Goal: Obtain resource: Download file/media

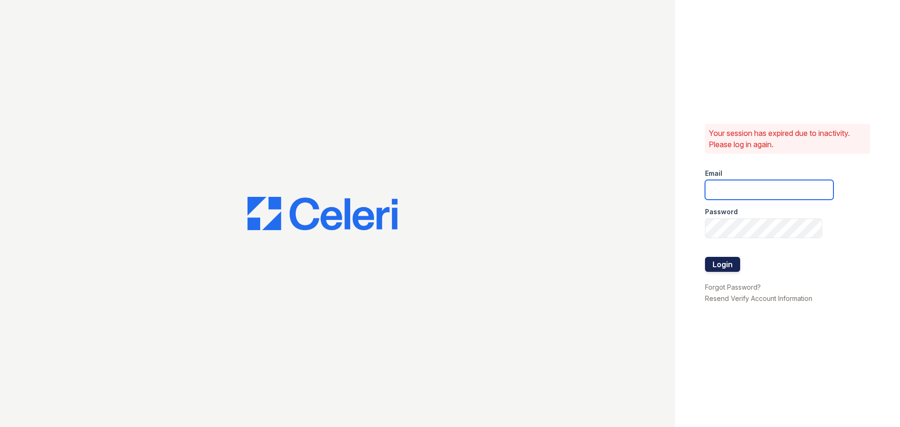
type input "[EMAIL_ADDRESS][DOMAIN_NAME]"
click at [730, 264] on button "Login" at bounding box center [722, 264] width 35 height 15
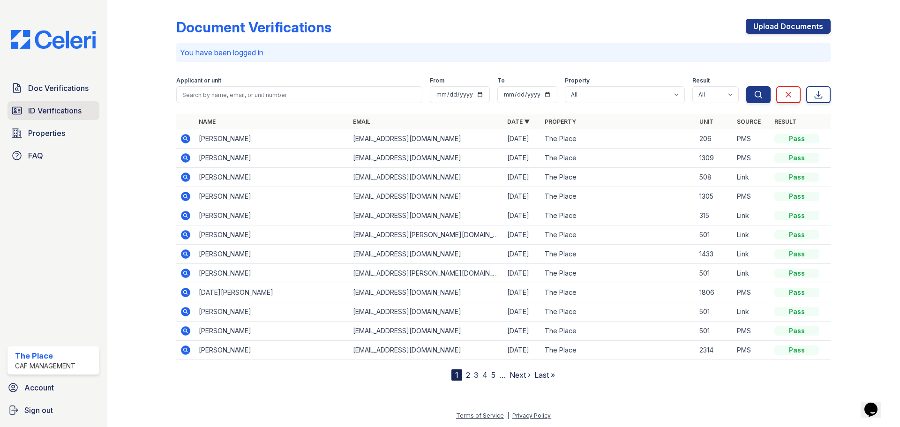
click at [62, 120] on link "ID Verifications" at bounding box center [53, 110] width 92 height 19
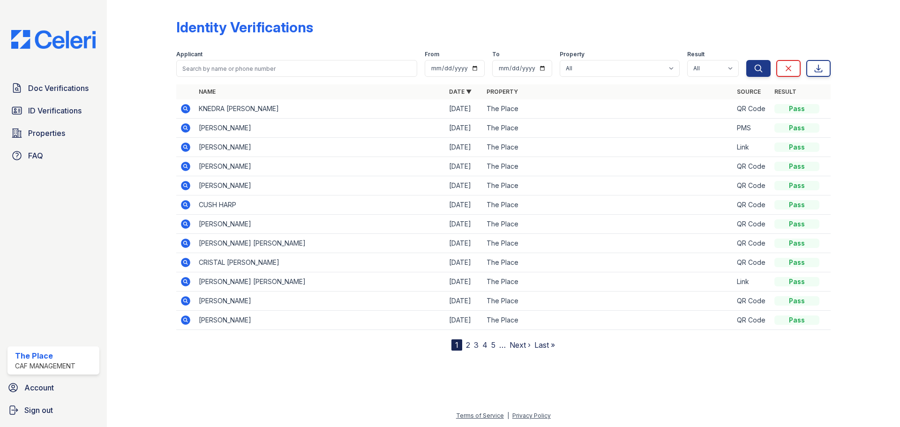
click at [184, 108] on icon at bounding box center [185, 108] width 11 height 11
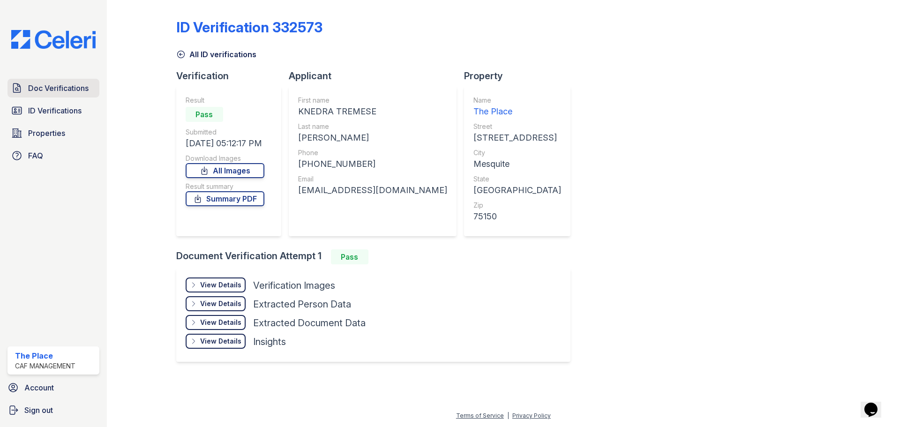
click at [47, 82] on link "Doc Verifications" at bounding box center [53, 88] width 92 height 19
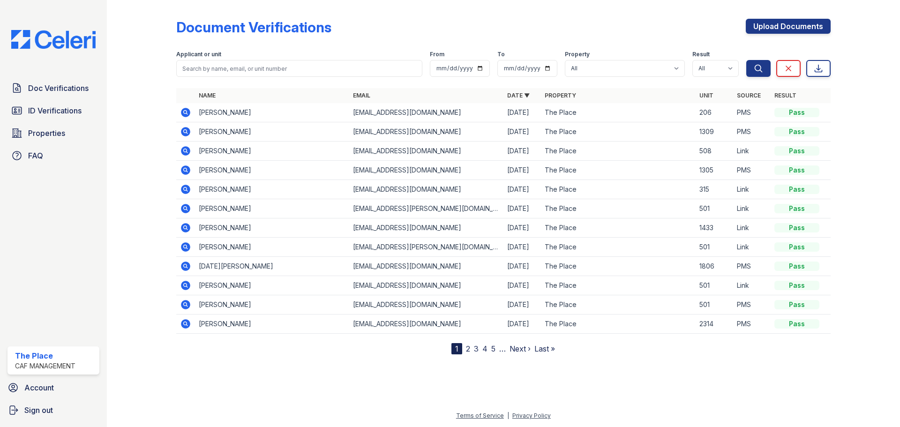
click at [184, 110] on icon at bounding box center [185, 112] width 9 height 9
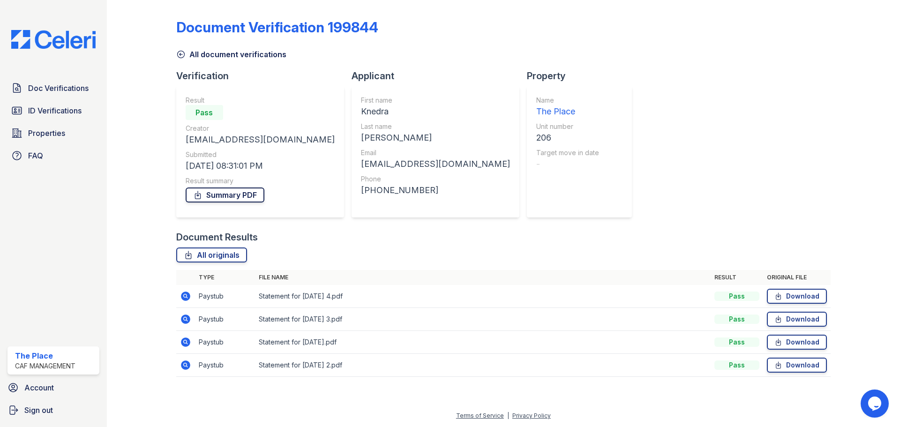
click at [237, 195] on link "Summary PDF" at bounding box center [225, 194] width 79 height 15
click at [75, 108] on span "ID Verifications" at bounding box center [54, 110] width 53 height 11
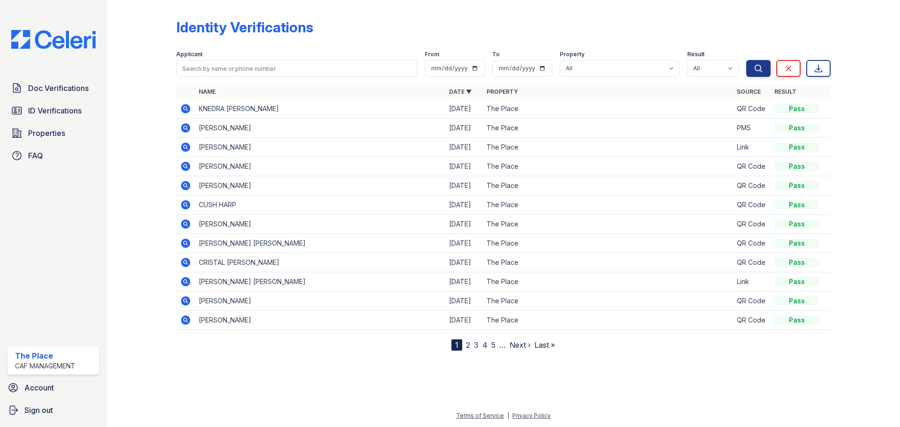
click at [194, 108] on td at bounding box center [185, 108] width 19 height 19
click at [183, 109] on icon at bounding box center [185, 108] width 9 height 9
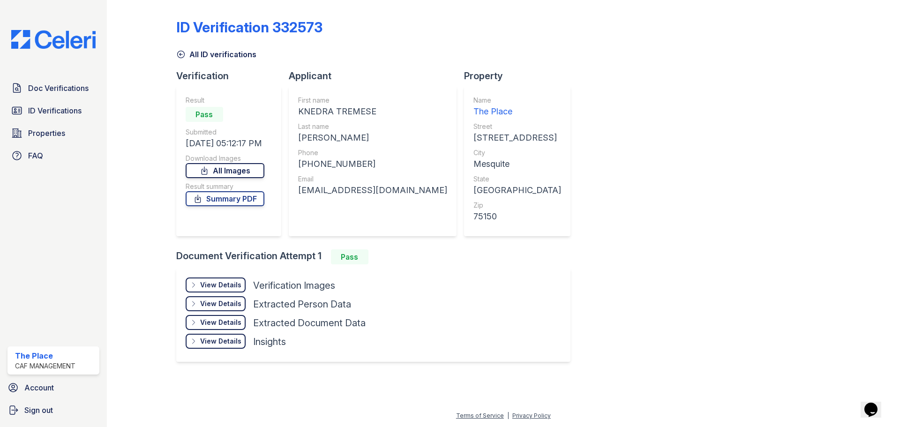
click at [248, 169] on link "All Images" at bounding box center [225, 170] width 79 height 15
click at [248, 200] on link "Summary PDF" at bounding box center [225, 198] width 79 height 15
